Goal: Feedback & Contribution: Submit feedback/report problem

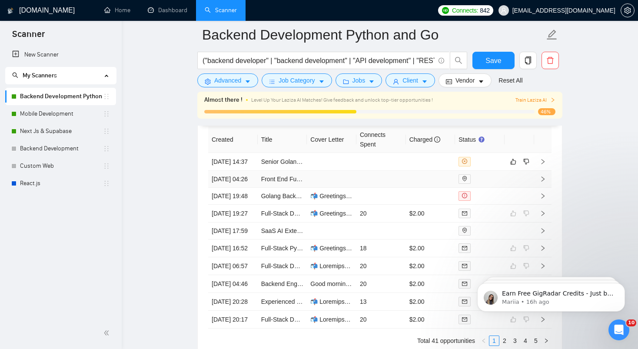
scroll to position [2260, 0]
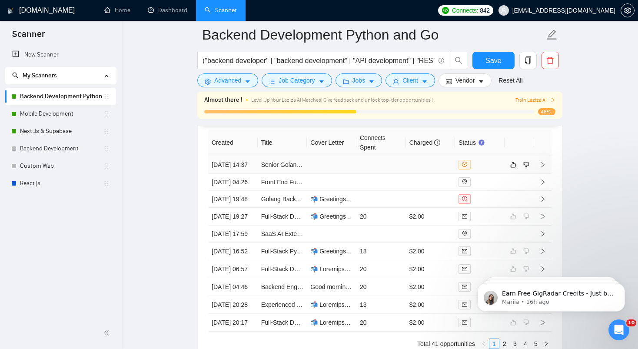
click at [493, 167] on div at bounding box center [480, 165] width 43 height 10
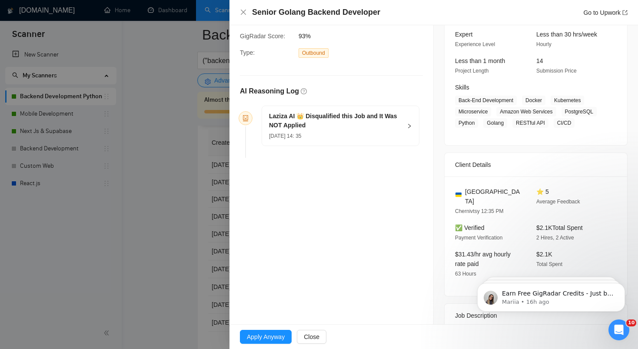
scroll to position [67, 0]
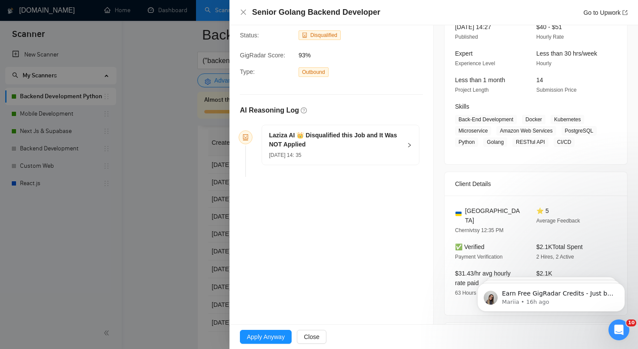
click at [352, 142] on h5 "Laziza AI 👑 Disqualified this Job and It Was NOT Applied" at bounding box center [335, 140] width 133 height 18
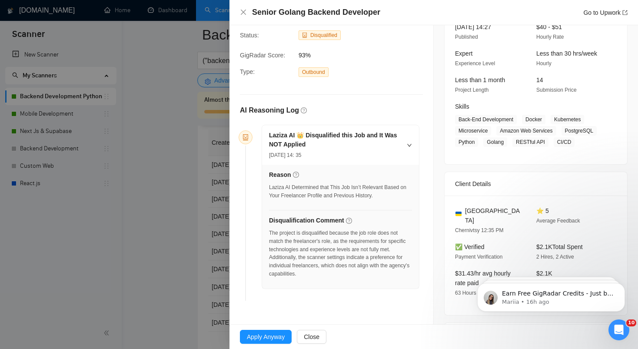
click at [410, 143] on icon "right" at bounding box center [409, 145] width 5 height 5
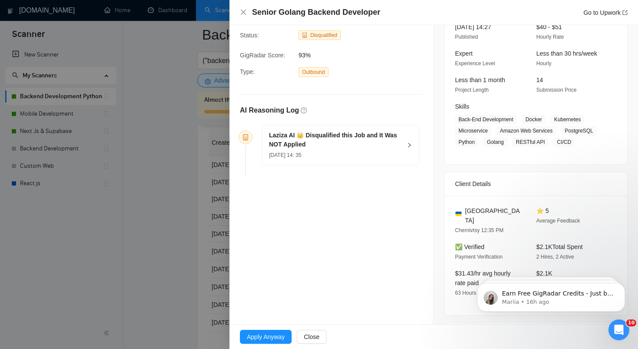
scroll to position [0, 0]
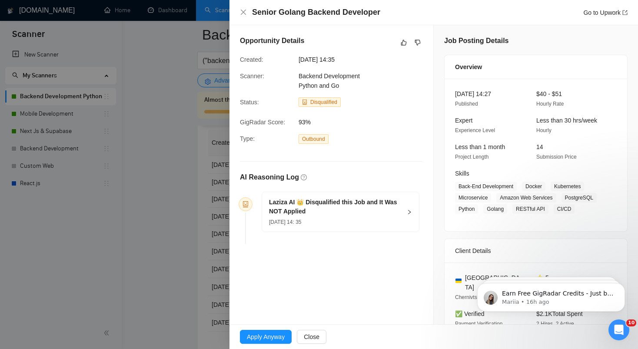
click at [383, 219] on div "13 Aug, 2025 14: 35" at bounding box center [335, 222] width 133 height 10
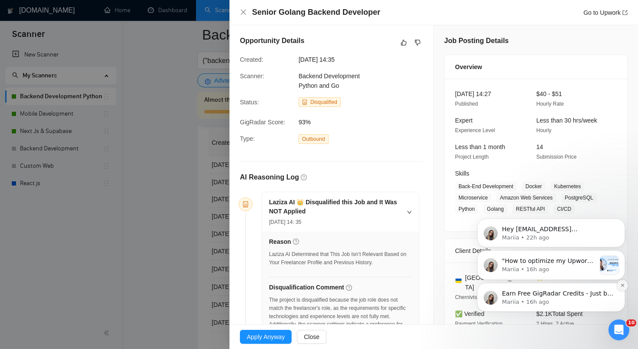
click at [622, 287] on icon "Dismiss notification" at bounding box center [622, 285] width 5 height 5
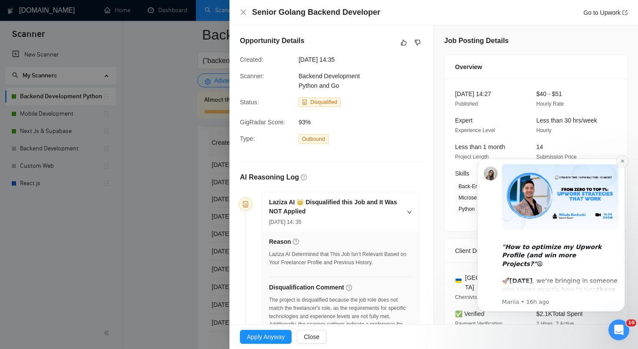
click at [623, 161] on icon "Dismiss notification" at bounding box center [622, 161] width 5 height 5
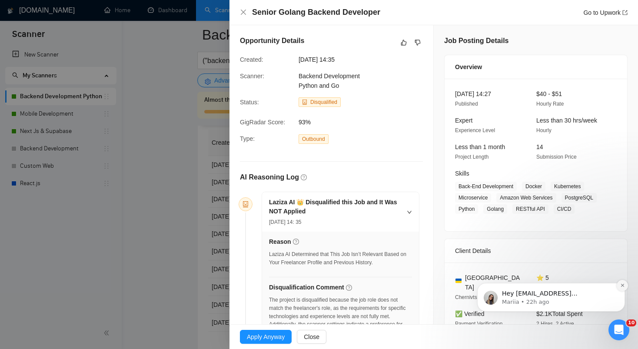
click at [622, 285] on icon "Dismiss notification" at bounding box center [622, 285] width 3 height 3
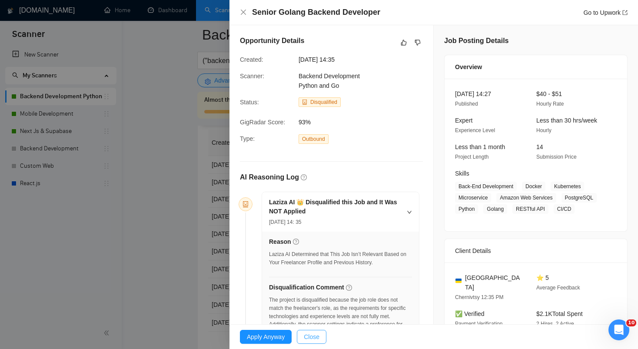
click at [319, 338] on span "Close" at bounding box center [312, 337] width 16 height 10
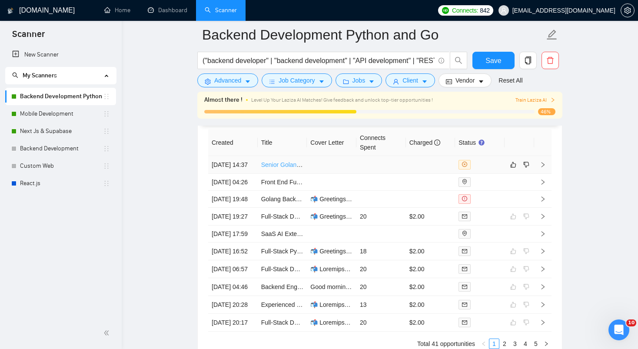
click at [301, 168] on link "Senior Golang Backend Developer" at bounding box center [308, 164] width 94 height 7
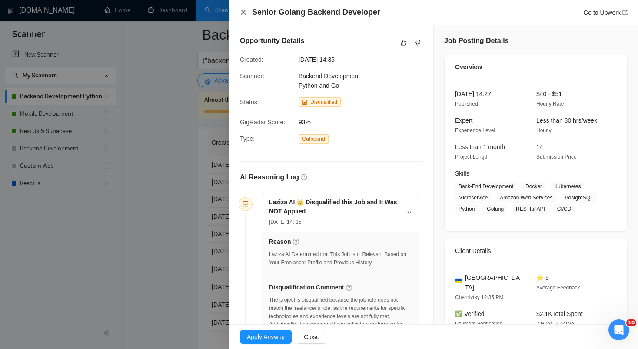
click at [245, 13] on icon "close" at bounding box center [243, 12] width 7 height 7
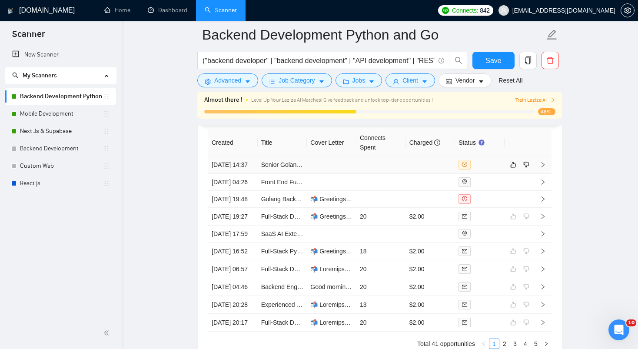
click at [263, 174] on td "Senior Golang Backend Developer" at bounding box center [283, 165] width 50 height 18
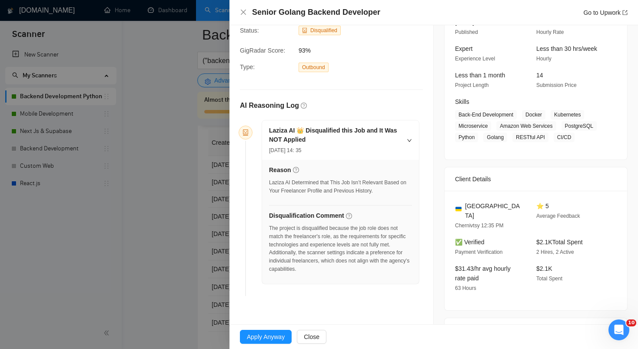
scroll to position [87, 0]
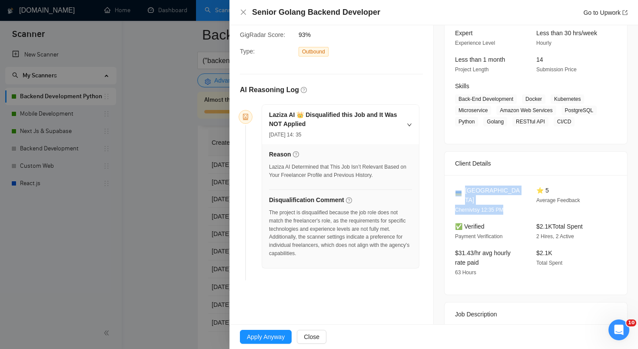
drag, startPoint x: 455, startPoint y: 198, endPoint x: 507, endPoint y: 211, distance: 53.9
click at [507, 211] on div "Ukraine Chernivtsy 12:35 PM" at bounding box center [489, 200] width 74 height 29
drag, startPoint x: 537, startPoint y: 201, endPoint x: 588, endPoint y: 213, distance: 52.3
click at [588, 213] on div "⭐ 5 Average Feedback" at bounding box center [570, 200] width 74 height 29
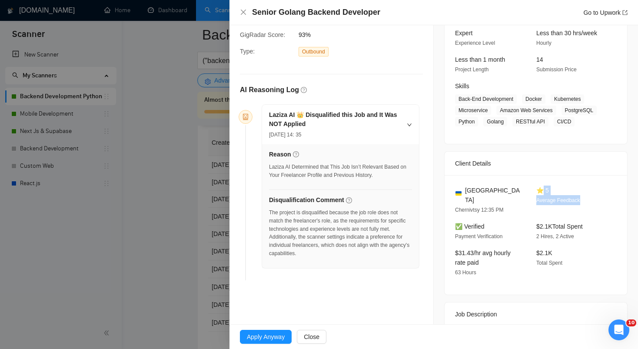
click at [588, 213] on div "⭐ 5 Average Feedback" at bounding box center [570, 200] width 74 height 29
click at [245, 10] on icon "close" at bounding box center [243, 12] width 5 height 5
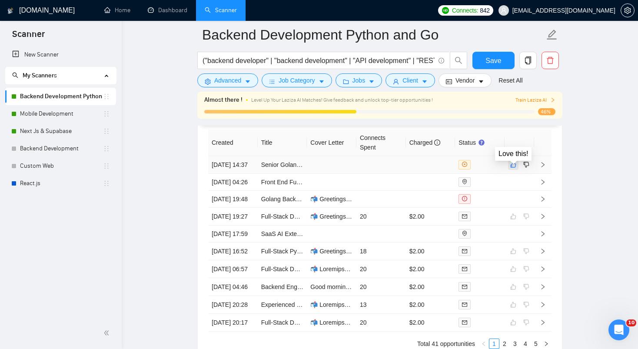
click at [513, 168] on icon "like" at bounding box center [513, 164] width 6 height 7
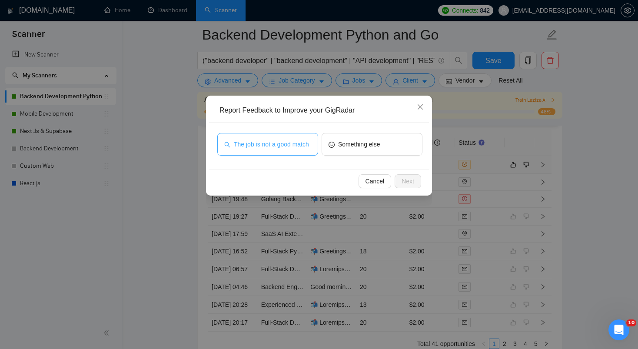
click at [271, 147] on span "The job is not a good match" at bounding box center [271, 145] width 75 height 10
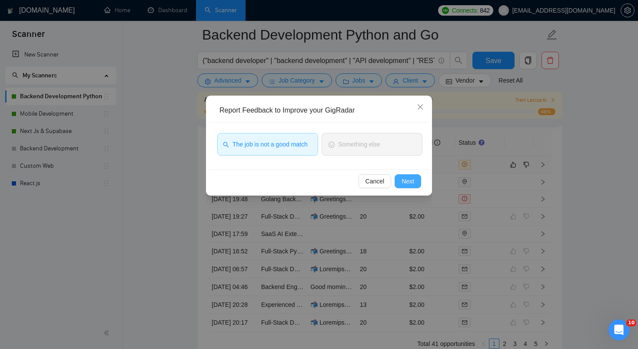
click at [414, 182] on span "Next" at bounding box center [408, 182] width 13 height 10
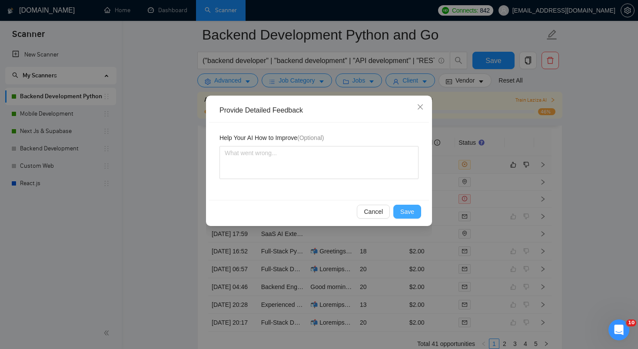
click at [410, 210] on span "Save" at bounding box center [407, 212] width 14 height 10
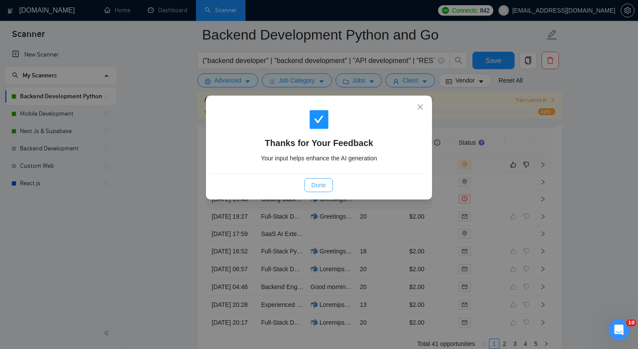
click at [315, 184] on span "Done" at bounding box center [318, 185] width 14 height 10
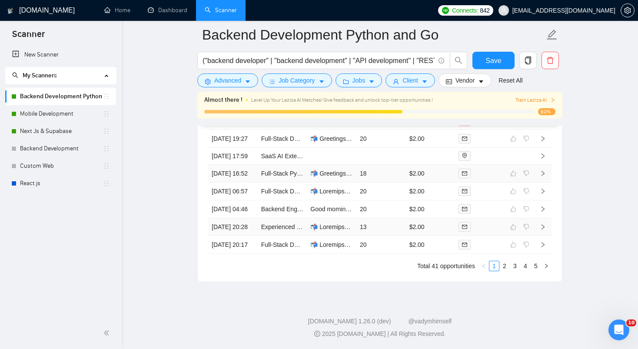
scroll to position [2427, 0]
click at [504, 267] on link "2" at bounding box center [505, 266] width 10 height 10
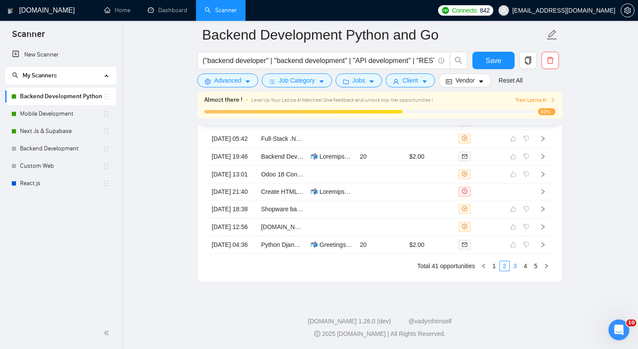
click at [516, 271] on li "3" at bounding box center [515, 266] width 10 height 10
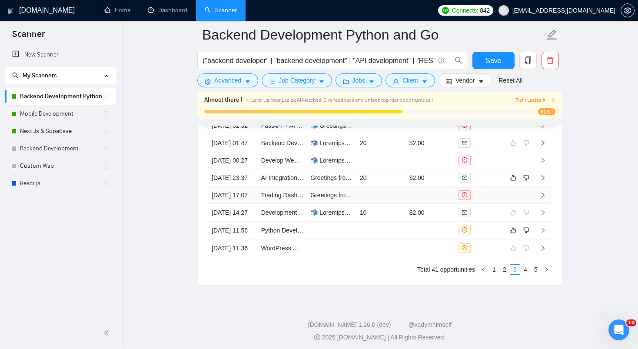
scroll to position [2332, 0]
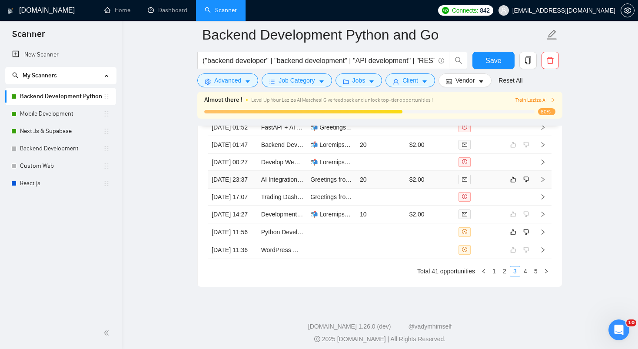
click at [378, 189] on td "20" at bounding box center [382, 180] width 50 height 18
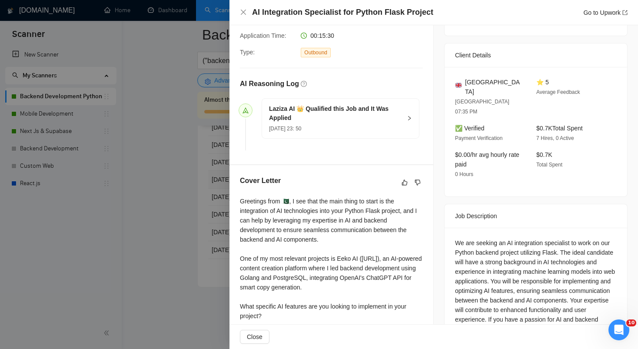
scroll to position [207, 0]
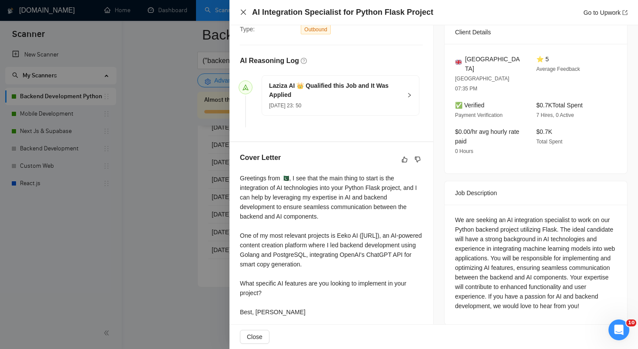
click at [246, 11] on icon "close" at bounding box center [243, 12] width 7 height 7
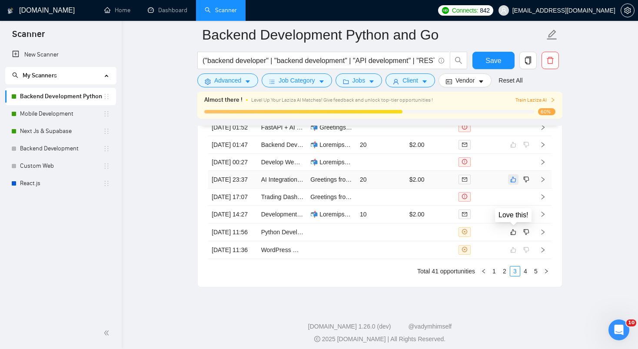
click at [515, 183] on icon "like" at bounding box center [513, 179] width 6 height 7
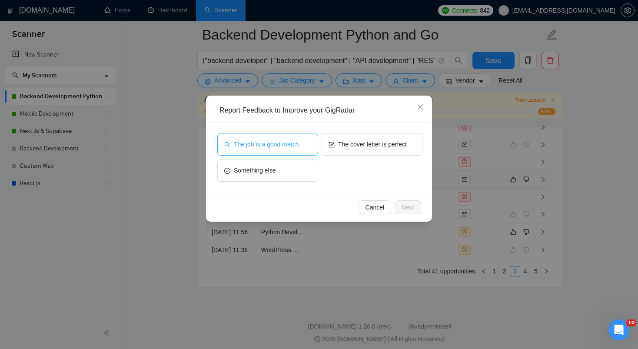
click at [283, 143] on span "The job is a good match" at bounding box center [266, 145] width 65 height 10
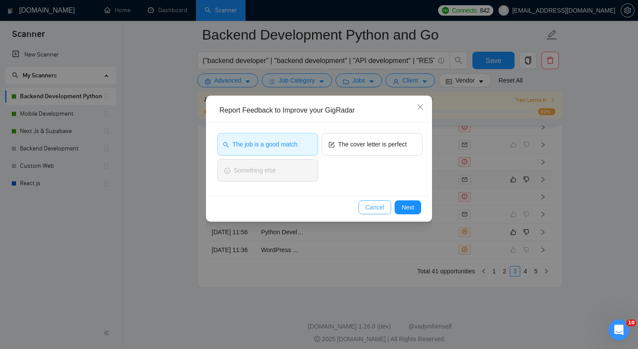
click at [372, 208] on span "Cancel" at bounding box center [375, 208] width 19 height 10
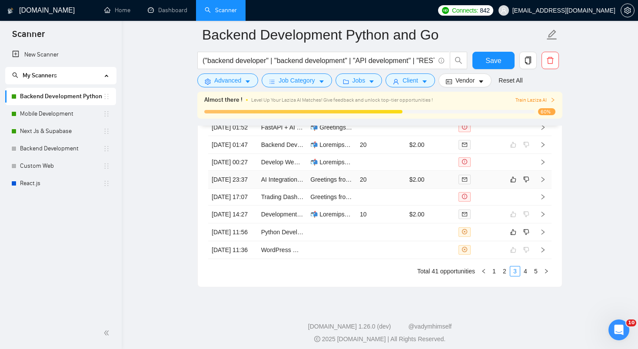
click at [390, 189] on td "20" at bounding box center [382, 180] width 50 height 18
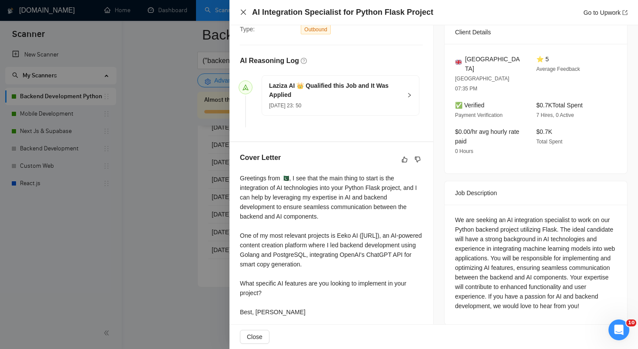
click at [246, 11] on icon "close" at bounding box center [243, 12] width 7 height 7
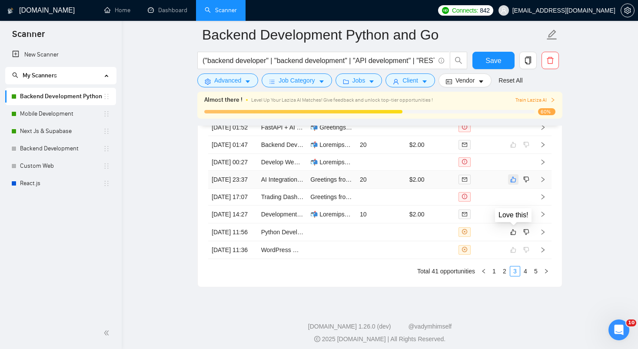
click at [514, 183] on icon "like" at bounding box center [513, 179] width 6 height 7
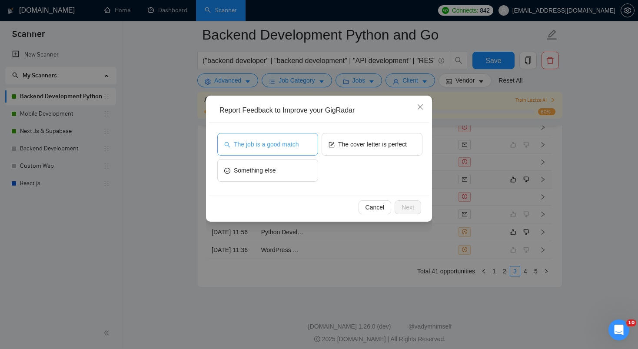
click at [273, 145] on span "The job is a good match" at bounding box center [266, 145] width 65 height 10
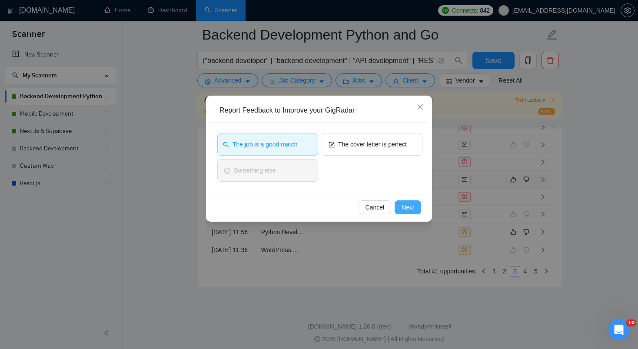
click at [407, 209] on span "Next" at bounding box center [408, 208] width 13 height 10
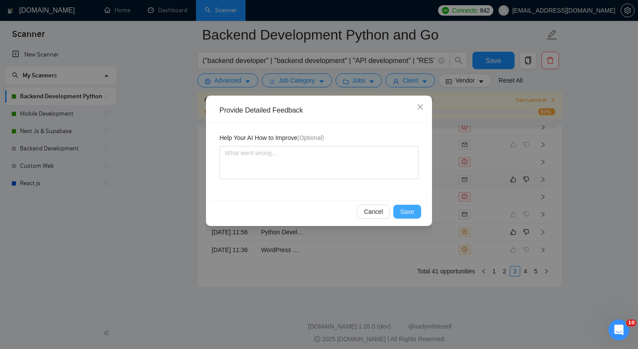
click at [403, 212] on span "Save" at bounding box center [407, 212] width 14 height 10
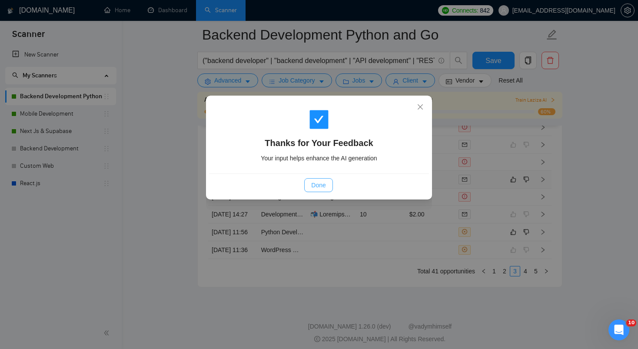
click at [318, 187] on span "Done" at bounding box center [318, 185] width 14 height 10
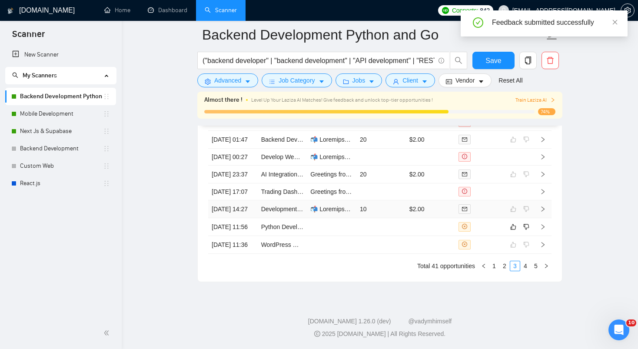
scroll to position [2419, 0]
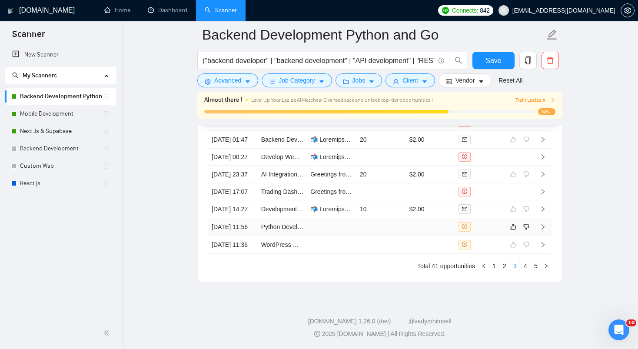
click at [353, 220] on td at bounding box center [332, 227] width 50 height 18
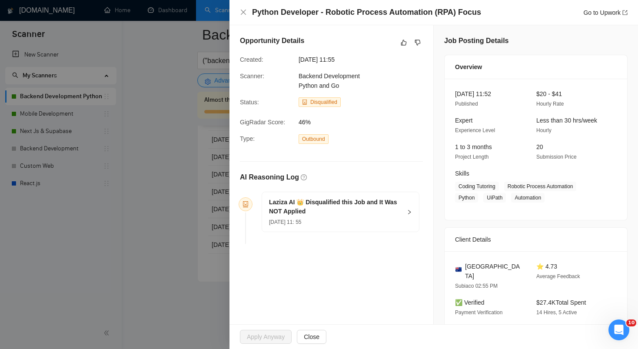
click at [369, 208] on h5 "Laziza AI 👑 Disqualified this Job and It Was NOT Applied" at bounding box center [335, 207] width 133 height 18
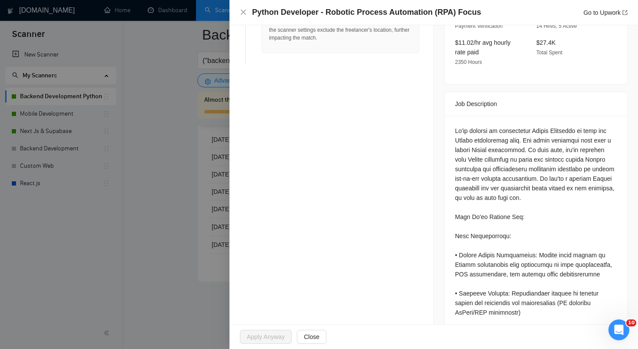
scroll to position [288, 0]
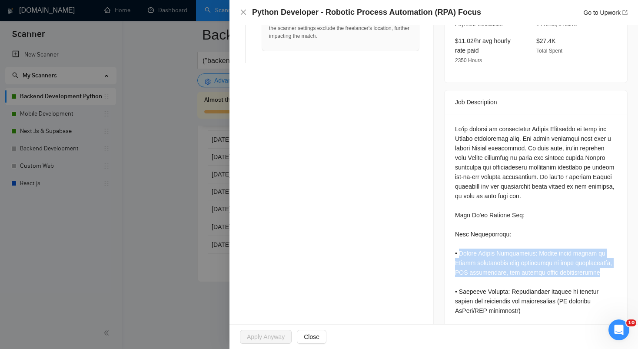
drag, startPoint x: 459, startPoint y: 240, endPoint x: 504, endPoint y: 268, distance: 52.5
click at [504, 268] on div at bounding box center [536, 334] width 162 height 421
drag, startPoint x: 455, startPoint y: 243, endPoint x: 510, endPoint y: 277, distance: 64.5
click at [510, 277] on div at bounding box center [536, 334] width 162 height 421
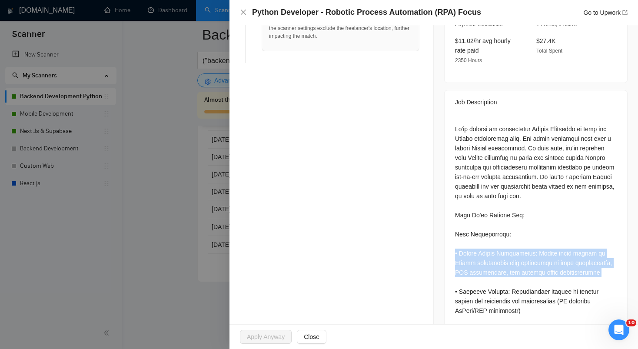
click at [510, 277] on div at bounding box center [536, 334] width 162 height 421
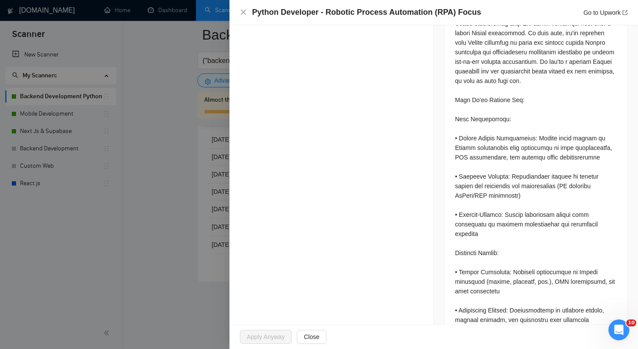
scroll to position [407, 0]
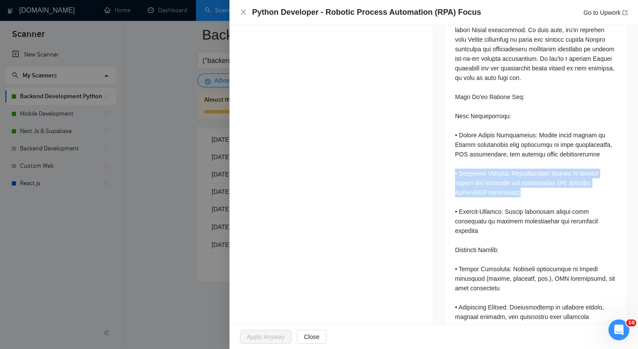
drag, startPoint x: 523, startPoint y: 193, endPoint x: 453, endPoint y: 173, distance: 72.7
click at [452, 173] on div at bounding box center [536, 218] width 183 height 445
click at [453, 173] on div at bounding box center [536, 218] width 183 height 445
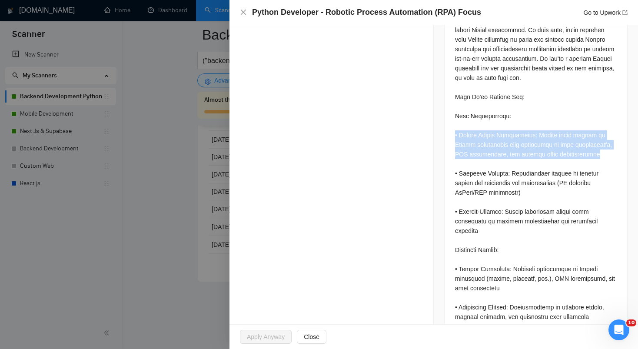
drag, startPoint x: 455, startPoint y: 123, endPoint x: 500, endPoint y: 152, distance: 53.3
click at [500, 152] on div at bounding box center [536, 216] width 162 height 421
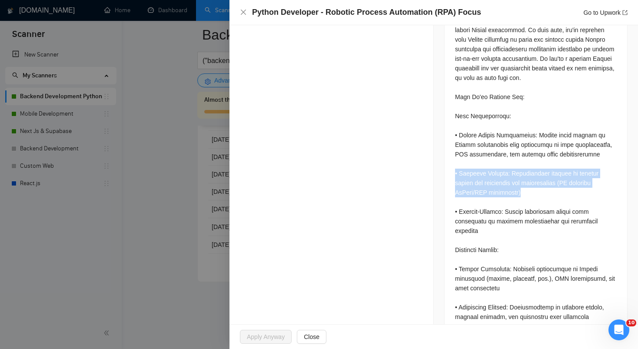
drag, startPoint x: 455, startPoint y: 172, endPoint x: 524, endPoint y: 196, distance: 73.3
click at [524, 196] on div at bounding box center [536, 216] width 162 height 421
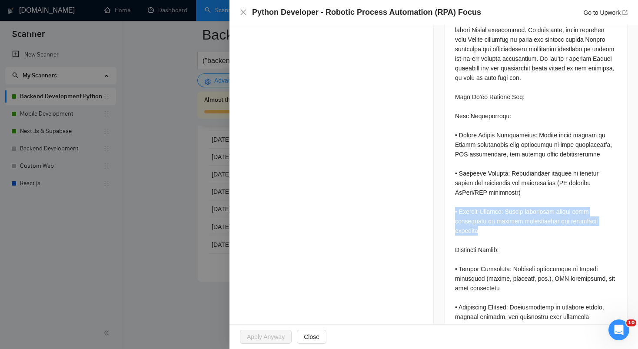
drag, startPoint x: 456, startPoint y: 209, endPoint x: 483, endPoint y: 232, distance: 36.1
click at [483, 232] on div at bounding box center [536, 216] width 162 height 421
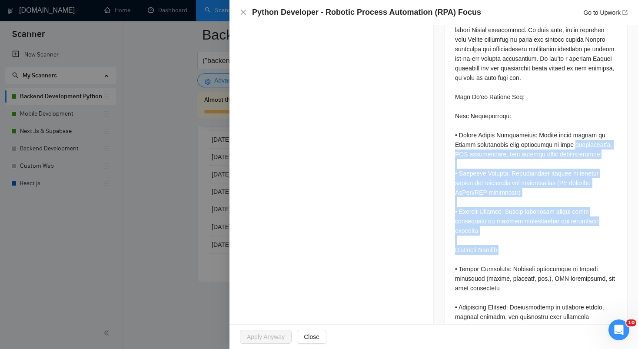
drag, startPoint x: 500, startPoint y: 248, endPoint x: 451, endPoint y: 143, distance: 115.3
click at [451, 143] on div at bounding box center [536, 218] width 183 height 445
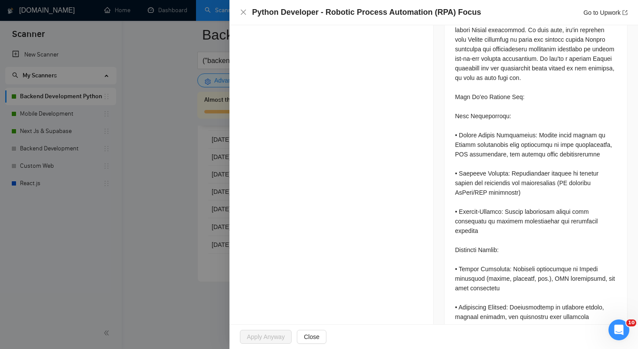
click at [456, 122] on div at bounding box center [536, 216] width 162 height 421
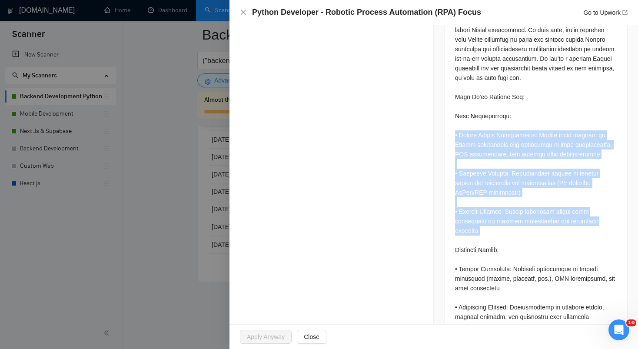
drag, startPoint x: 454, startPoint y: 122, endPoint x: 502, endPoint y: 243, distance: 129.6
click at [503, 243] on div at bounding box center [536, 218] width 183 height 445
click at [502, 243] on div at bounding box center [536, 216] width 162 height 421
drag, startPoint x: 455, startPoint y: 123, endPoint x: 503, endPoint y: 247, distance: 132.6
click at [504, 247] on div at bounding box center [536, 216] width 162 height 421
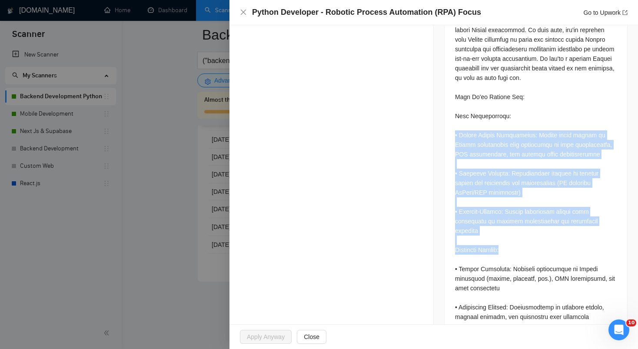
click at [503, 247] on div at bounding box center [536, 216] width 162 height 421
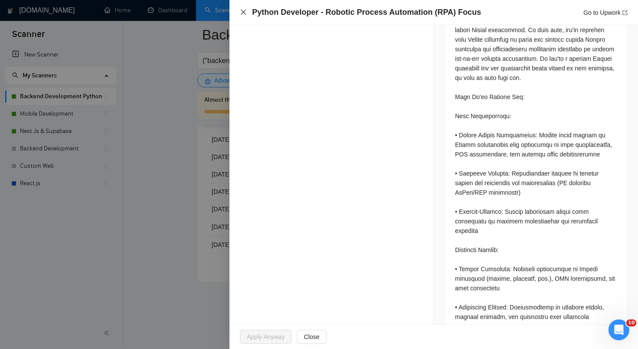
click at [243, 13] on icon "close" at bounding box center [243, 12] width 7 height 7
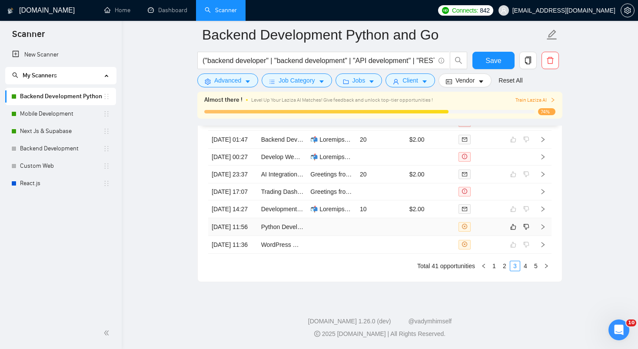
click at [424, 223] on td at bounding box center [431, 227] width 50 height 18
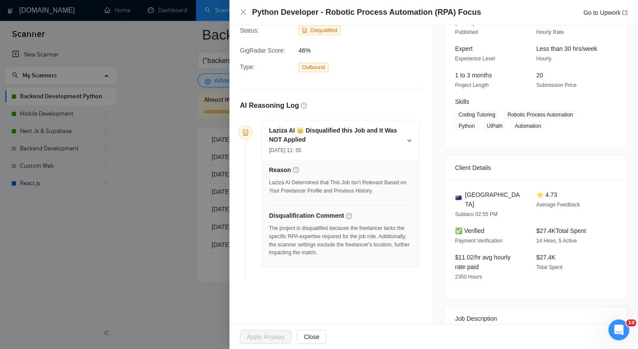
scroll to position [96, 0]
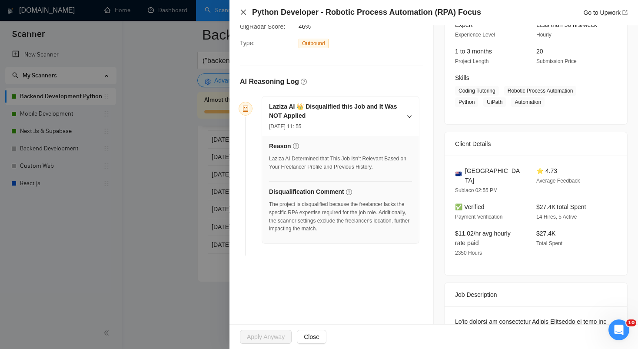
click at [242, 10] on icon "close" at bounding box center [243, 12] width 7 height 7
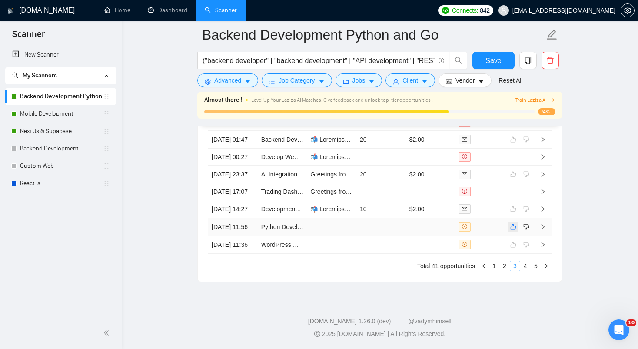
click at [515, 224] on icon "like" at bounding box center [514, 227] width 6 height 6
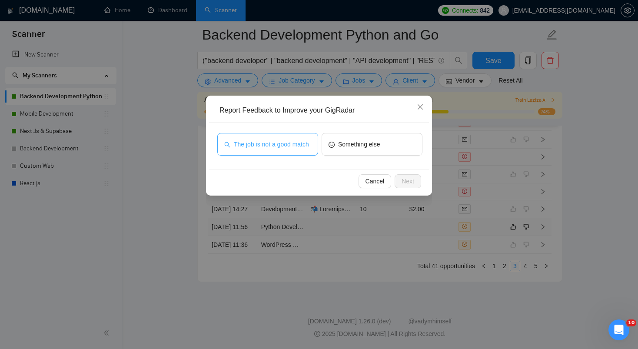
click at [291, 142] on span "The job is not a good match" at bounding box center [271, 145] width 75 height 10
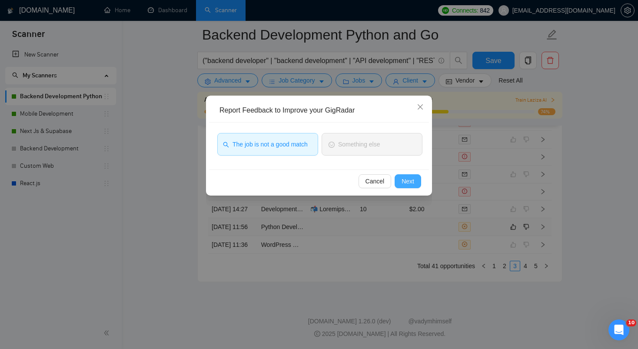
click at [409, 180] on span "Next" at bounding box center [408, 182] width 13 height 10
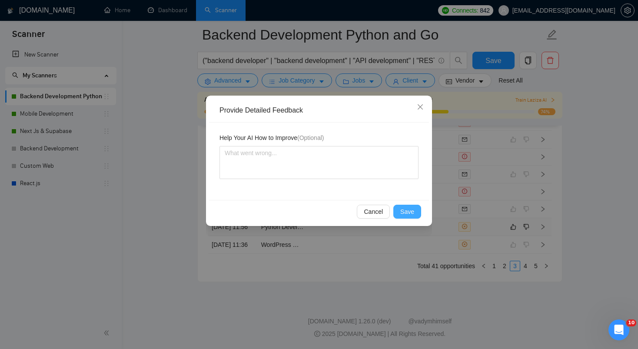
click at [410, 213] on span "Save" at bounding box center [407, 212] width 14 height 10
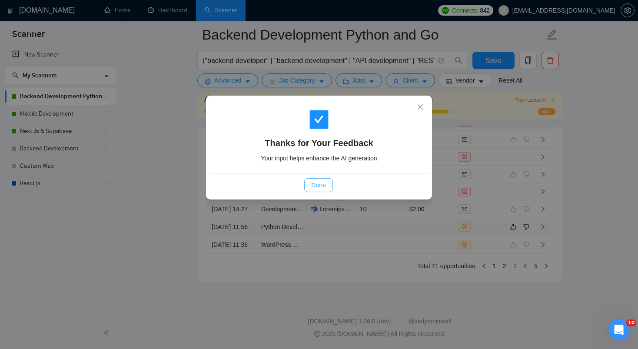
click at [312, 186] on span "Done" at bounding box center [318, 185] width 14 height 10
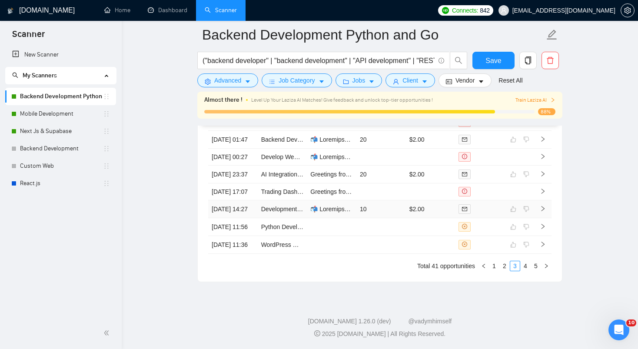
scroll to position [2382, 0]
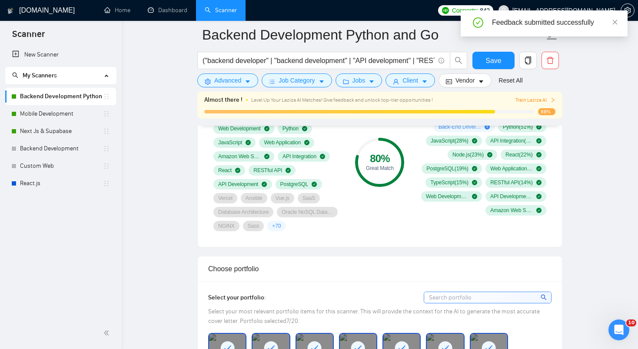
scroll to position [561, 0]
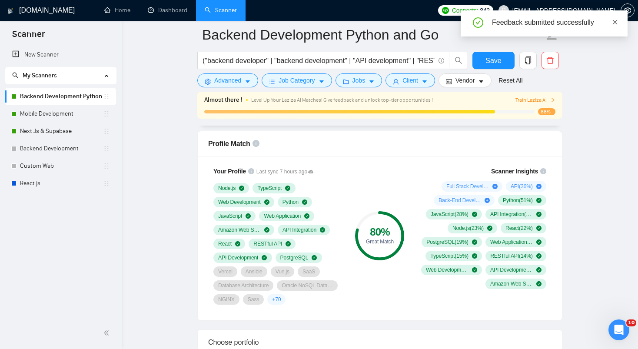
click at [615, 22] on icon "close" at bounding box center [615, 22] width 5 height 5
